Goal: Information Seeking & Learning: Learn about a topic

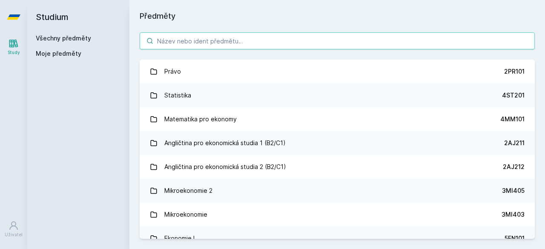
click at [199, 41] on input "search" at bounding box center [337, 40] width 395 height 17
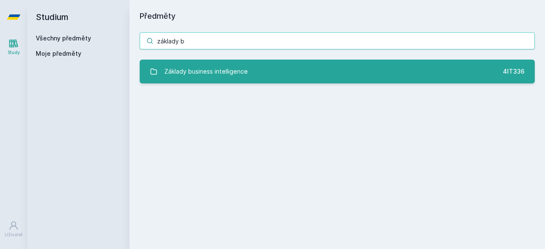
type input "základy b"
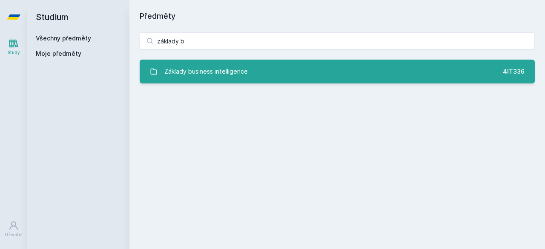
click at [230, 72] on div "Základy business intelligence" at bounding box center [206, 71] width 84 height 17
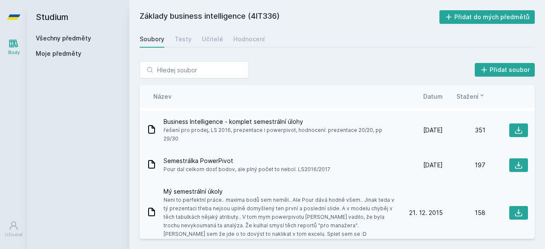
scroll to position [75, 0]
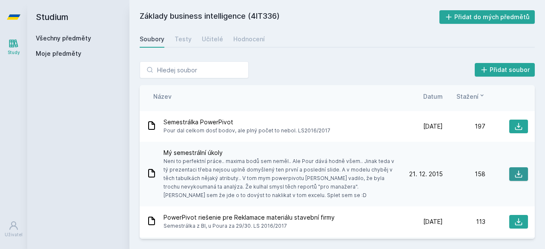
click at [515, 170] on icon at bounding box center [519, 174] width 9 height 9
click at [181, 42] on div "Testy" at bounding box center [183, 39] width 17 height 9
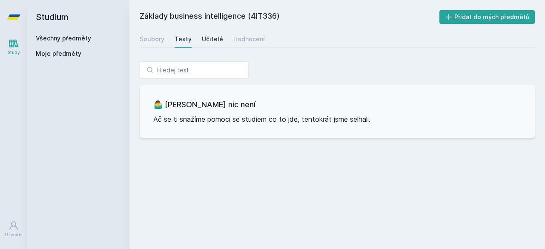
click at [220, 43] on div "Učitelé" at bounding box center [212, 39] width 21 height 9
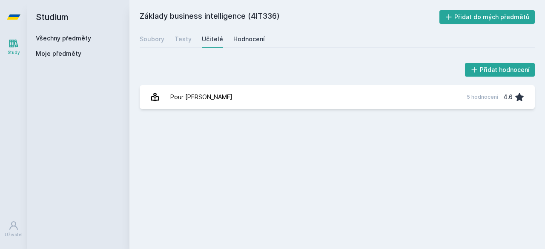
click at [251, 43] on div "Hodnocení" at bounding box center [249, 39] width 32 height 9
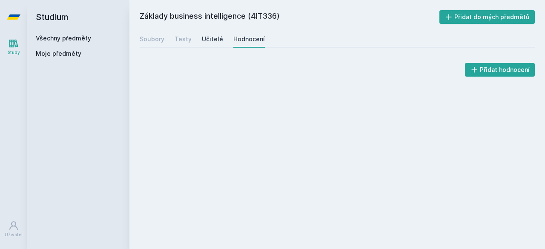
click at [202, 40] on div "Učitelé" at bounding box center [212, 39] width 21 height 9
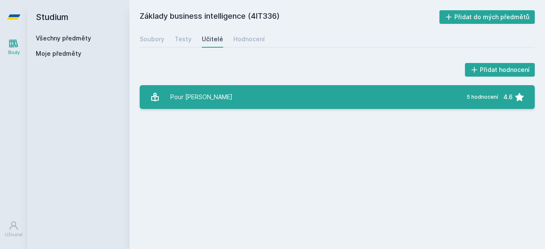
click at [203, 94] on link "Pour [PERSON_NAME][DATE] hodnocení 4.6" at bounding box center [337, 97] width 395 height 24
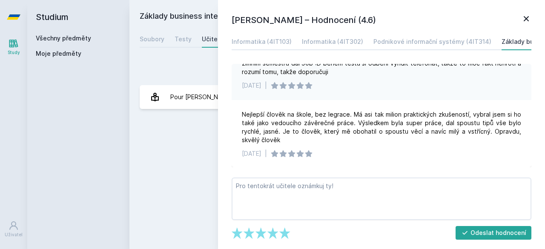
scroll to position [169, 0]
click at [174, 164] on div "Základy business intelligence (4IT336) Přidat do mých předmětů [GEOGRAPHIC_DATA…" at bounding box center [337, 124] width 395 height 229
click at [150, 39] on div "Soubory" at bounding box center [152, 39] width 25 height 9
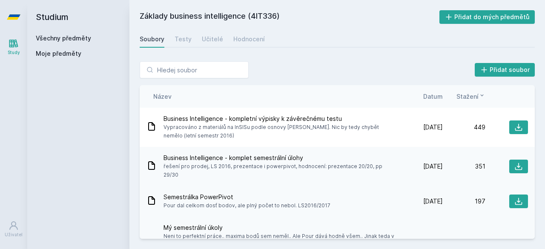
scroll to position [3, 0]
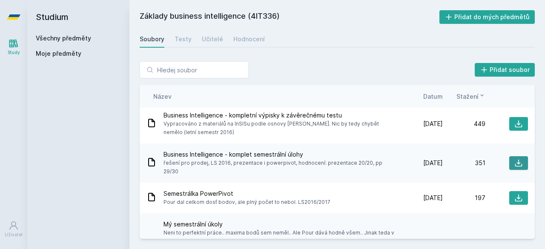
click at [510, 156] on button at bounding box center [519, 163] width 19 height 14
